Goal: Task Accomplishment & Management: Manage account settings

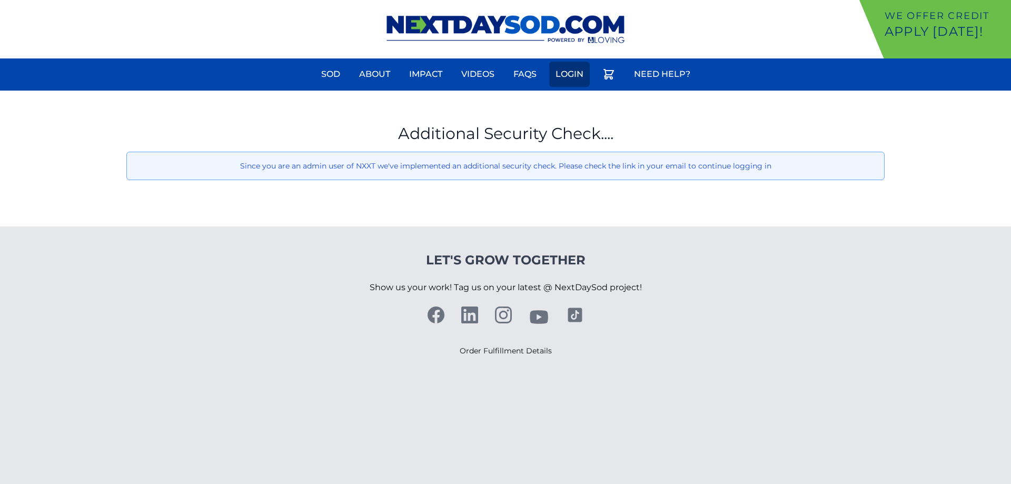
click at [580, 78] on link "Login" at bounding box center [569, 74] width 41 height 25
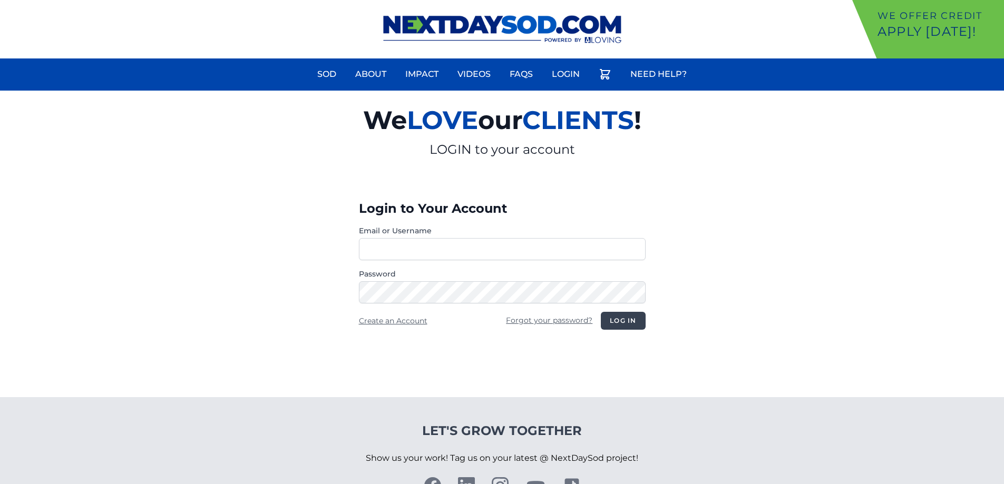
type input "**********"
click at [624, 318] on button "Log in" at bounding box center [623, 321] width 44 height 18
